Goal: Task Accomplishment & Management: Complete application form

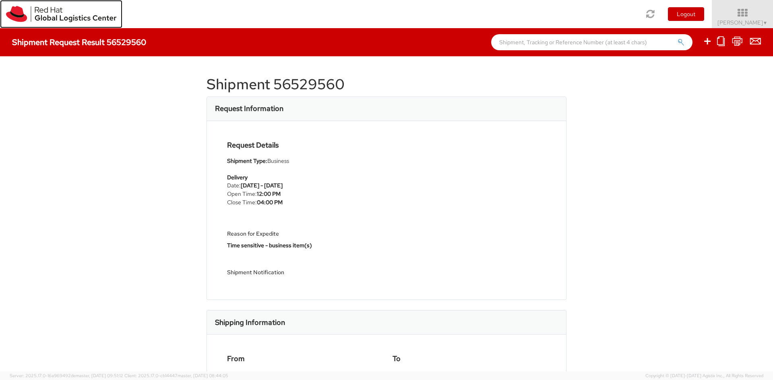
click at [43, 14] on img at bounding box center [61, 14] width 110 height 16
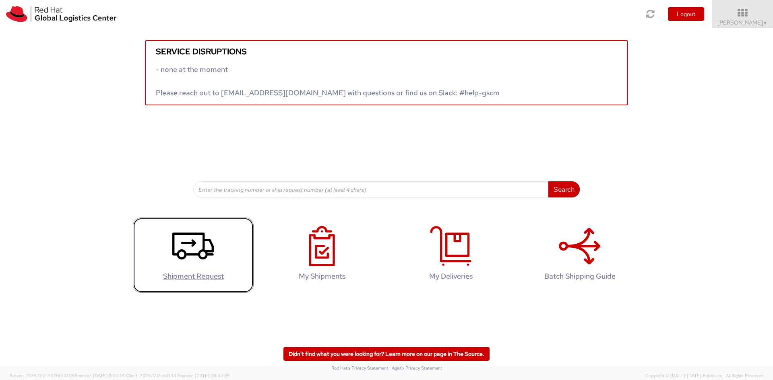
click at [189, 246] on icon at bounding box center [192, 246] width 41 height 40
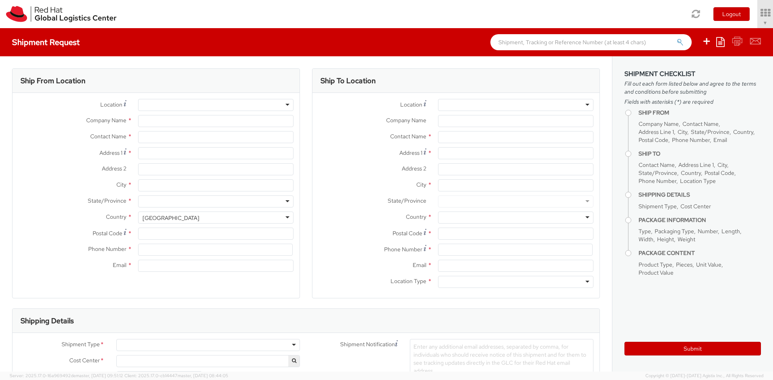
select select
select select "775"
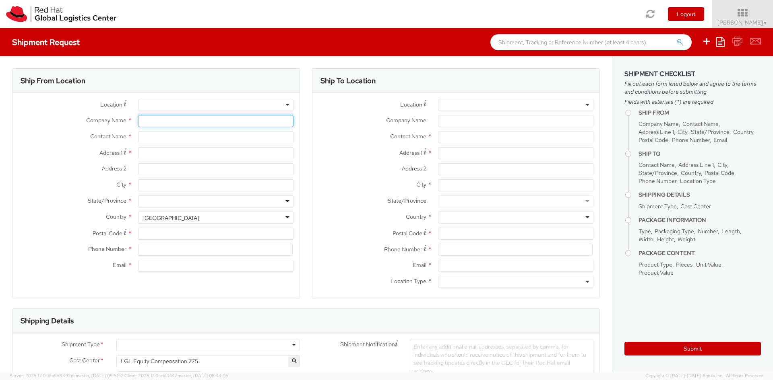
click at [166, 125] on input "Company Name *" at bounding box center [215, 121] width 155 height 12
type input "Red Hat, Inc."
type input "[PERSON_NAME]"
type input "[STREET_ADDRESS]"
type input "RALEIGH"
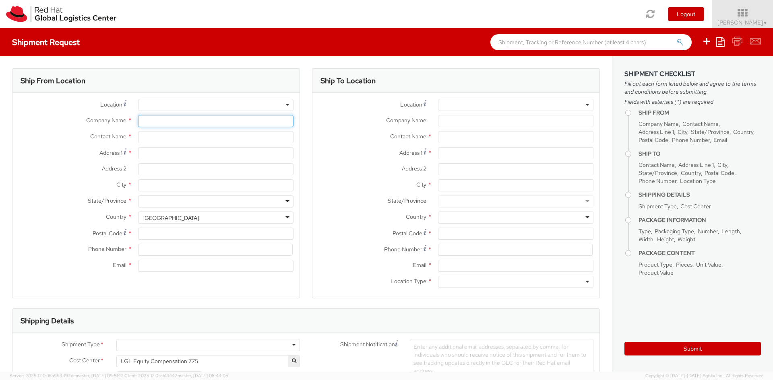
type input "27601"
type input "19198356764"
type input "[EMAIL_ADDRESS][DOMAIN_NAME]"
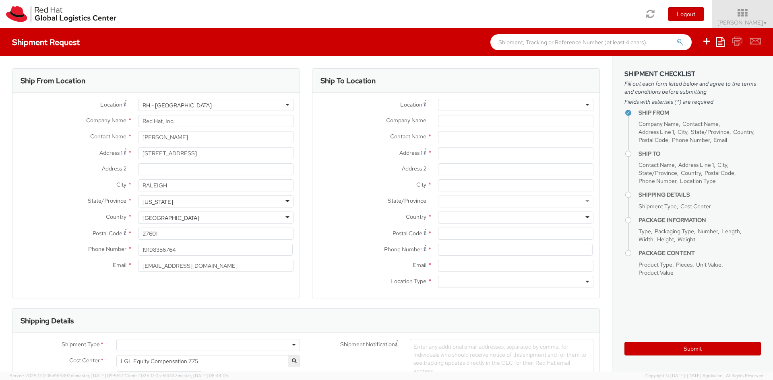
click at [244, 219] on div "[GEOGRAPHIC_DATA]" at bounding box center [215, 218] width 155 height 12
click at [344, 178] on div "Address 2 *" at bounding box center [455, 171] width 287 height 16
click at [443, 122] on input "Company Name *" at bounding box center [515, 121] width 155 height 12
paste input "[US_STATE] Department of Revenue"
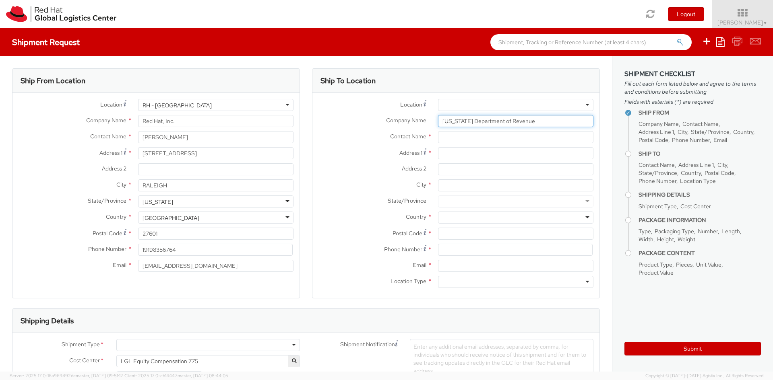
type input "[US_STATE] Department of Revenue"
click at [456, 138] on input "text" at bounding box center [515, 137] width 155 height 12
paste input "Tax Clearance Unit"
type input "Tax Clearance Unit"
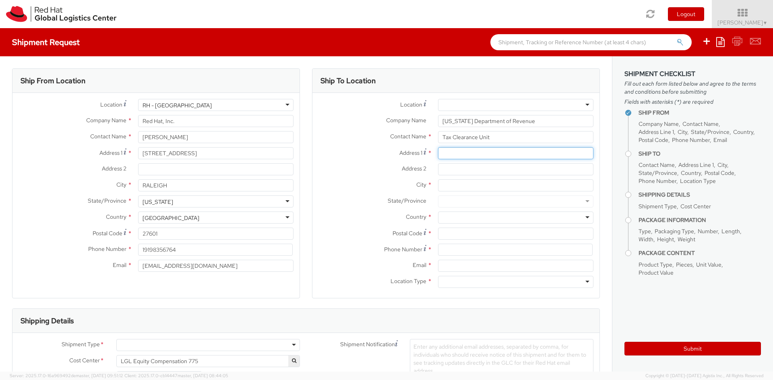
click at [450, 151] on input "Address 1 *" at bounding box center [515, 153] width 155 height 12
paste input "[STREET_ADDRESS]"
type input "[STREET_ADDRESS]"
click at [465, 189] on input "City *" at bounding box center [515, 186] width 155 height 12
paste input "[GEOGRAPHIC_DATA]"
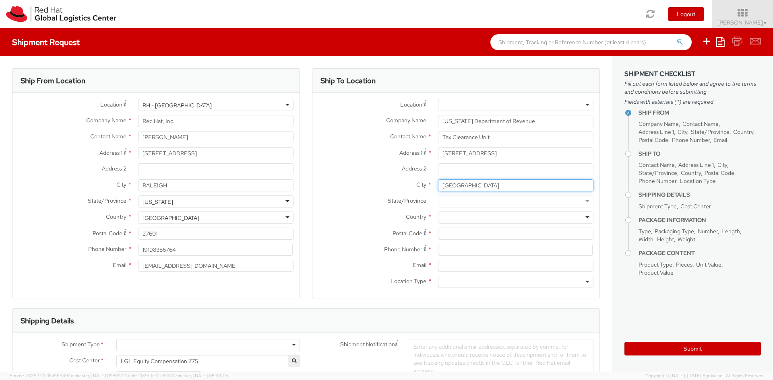
type input "[GEOGRAPHIC_DATA]"
click at [441, 216] on div at bounding box center [515, 218] width 155 height 12
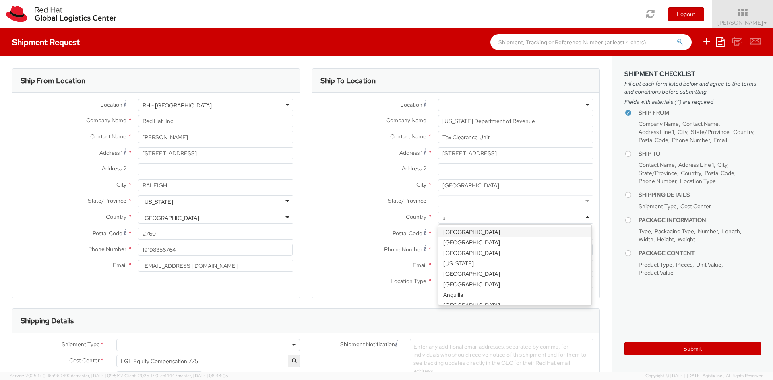
type input "un"
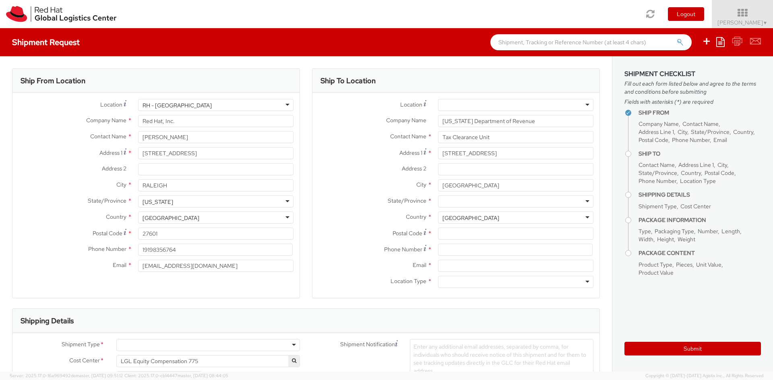
click at [445, 200] on div at bounding box center [515, 202] width 155 height 12
type input "miss"
click at [450, 231] on input "Postal Code *" at bounding box center [515, 234] width 155 height 12
paste input "65101"
type input "65101"
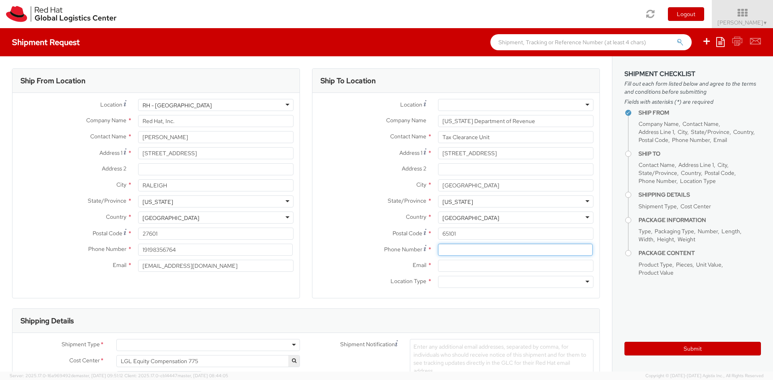
click at [445, 254] on input at bounding box center [515, 250] width 155 height 12
paste input "[PHONE_NUMBER]"
type input "[PHONE_NUMBER]"
click at [446, 267] on input "Email *" at bounding box center [515, 266] width 155 height 12
type input "[EMAIL_ADDRESS][DOMAIN_NAME]"
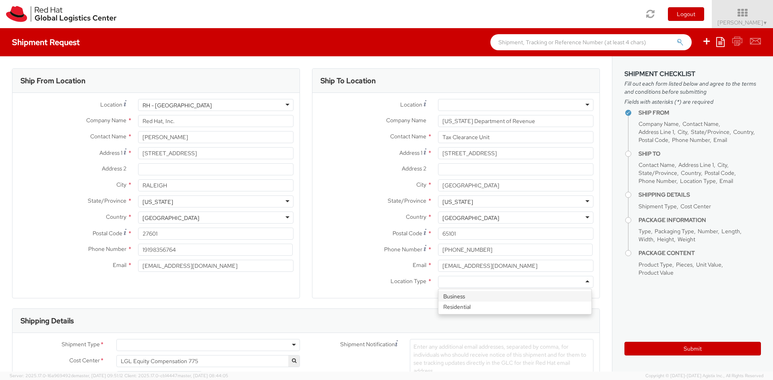
click at [493, 279] on div at bounding box center [515, 282] width 155 height 12
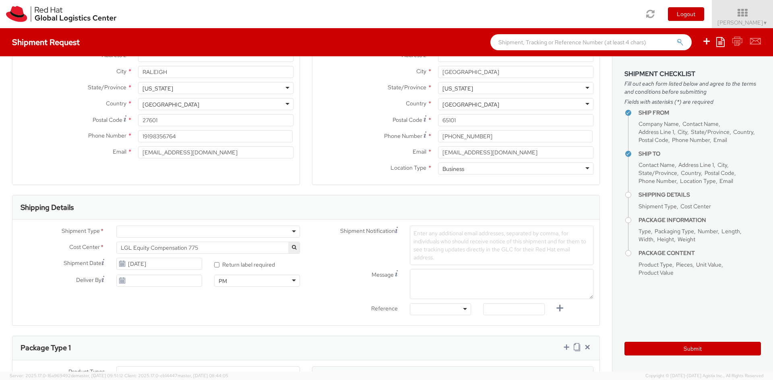
scroll to position [241, 0]
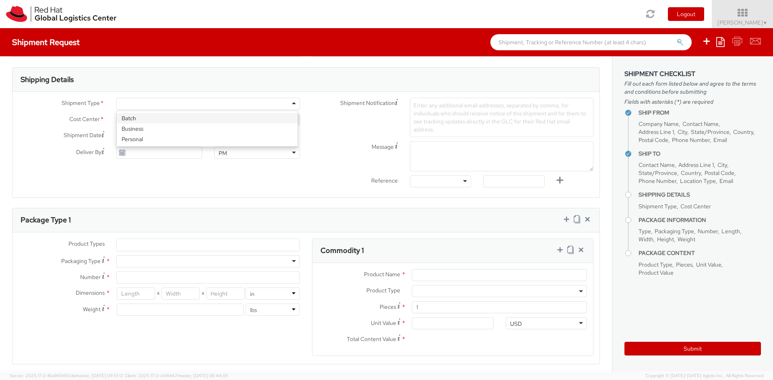
click at [129, 102] on div at bounding box center [208, 104] width 184 height 12
click at [137, 149] on input "[DATE]" at bounding box center [159, 153] width 86 height 12
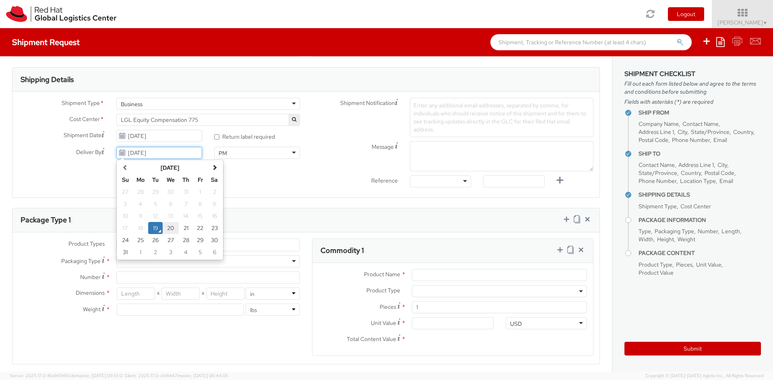
drag, startPoint x: 171, startPoint y: 227, endPoint x: 173, endPoint y: 220, distance: 7.4
click at [172, 226] on td "20" at bounding box center [171, 228] width 16 height 12
type input "[DATE]"
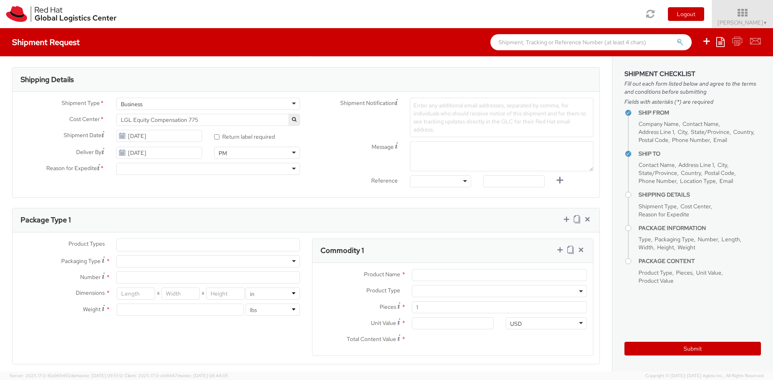
click at [227, 155] on div "PM" at bounding box center [257, 153] width 86 height 12
click at [204, 171] on div at bounding box center [208, 169] width 184 height 12
click at [165, 223] on div "Package Type 1" at bounding box center [305, 220] width 587 height 24
click at [160, 171] on div at bounding box center [208, 169] width 184 height 12
click at [128, 245] on ul at bounding box center [208, 245] width 183 height 12
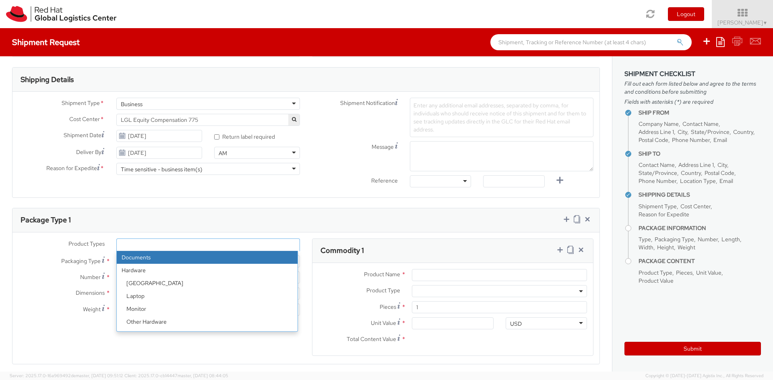
select select "DOCUMENT"
type input "Documents"
select select "DOCUMENT"
type input "1.00"
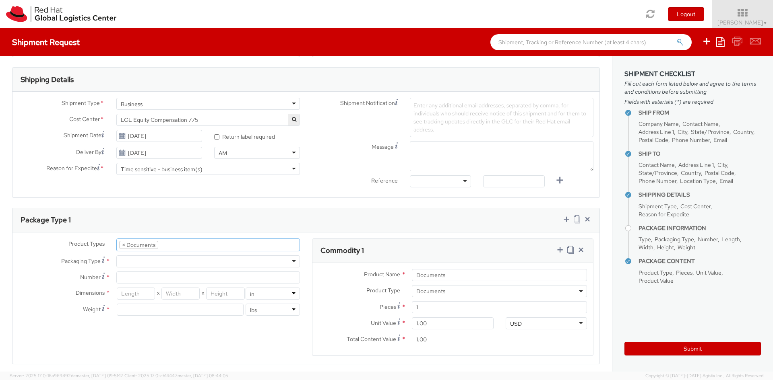
click at [125, 260] on div at bounding box center [208, 262] width 184 height 12
type input "1"
type input "9.5"
type input "12.5"
type input "0.25"
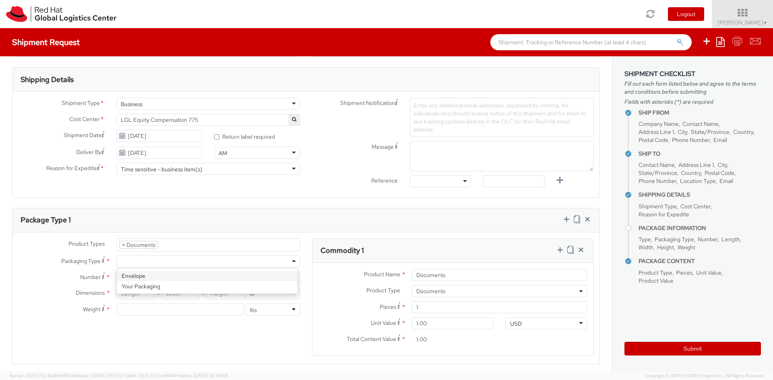
type input "1"
click at [578, 253] on icon at bounding box center [581, 250] width 8 height 8
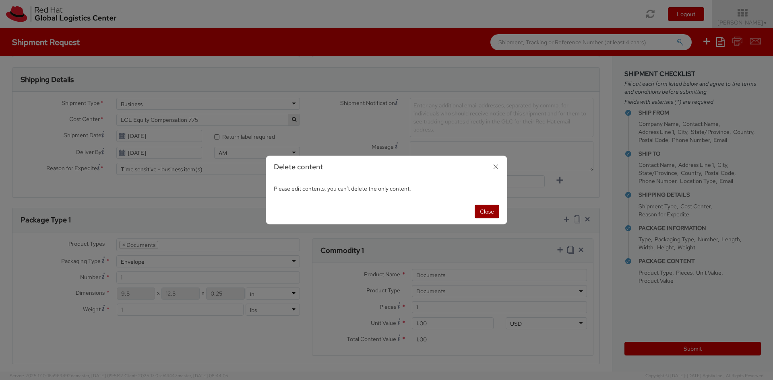
click at [489, 212] on button "Close" at bounding box center [487, 212] width 25 height 14
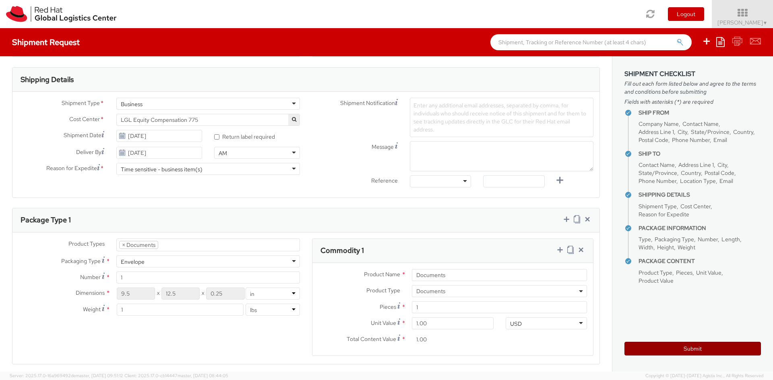
click at [678, 346] on button "Submit" at bounding box center [692, 349] width 136 height 14
